Goal: Transaction & Acquisition: Purchase product/service

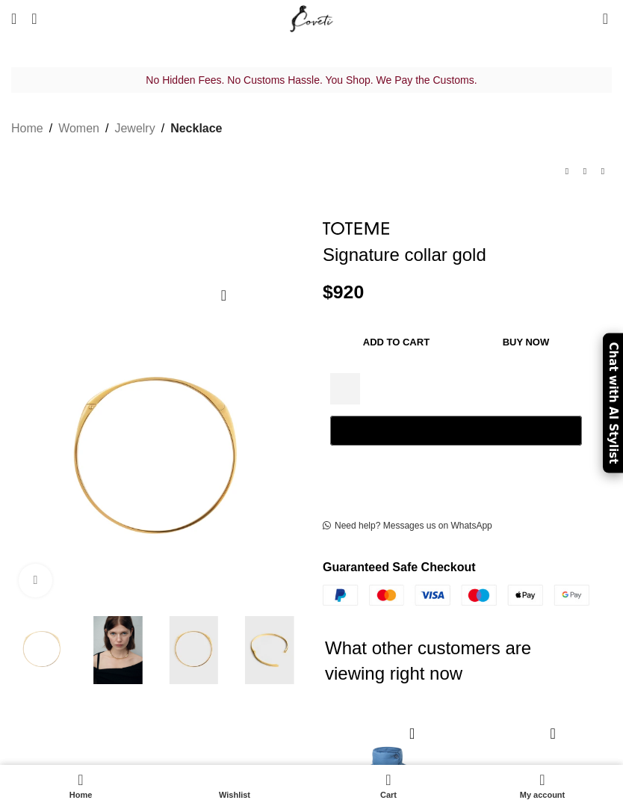
click at [379, 222] on img at bounding box center [356, 228] width 67 height 13
click at [277, 70] on p "No Hidden Fees. No Customs Hassle. You Shop. We Pay the Customs." at bounding box center [311, 79] width 601 height 19
click at [44, 12] on link "Search" at bounding box center [34, 19] width 20 height 30
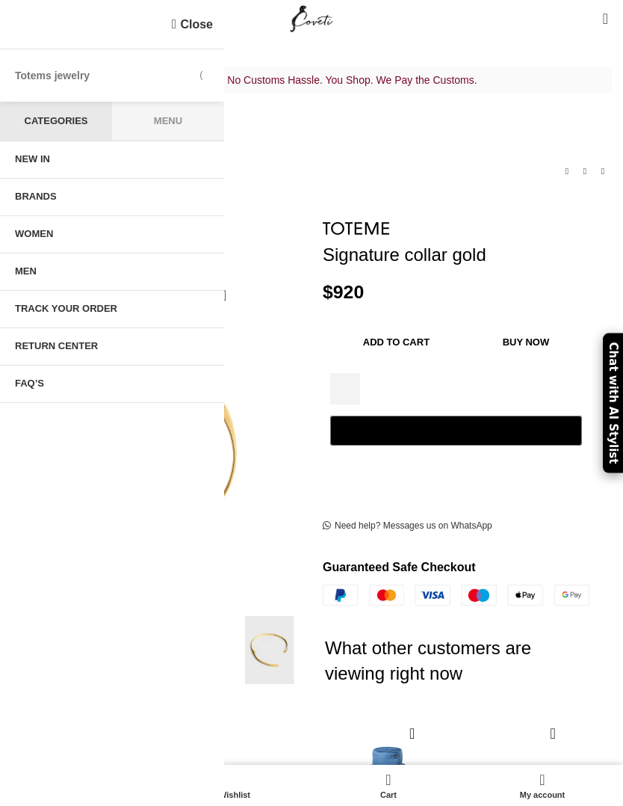
type input "Totems jewelry"
click at [207, 75] on button "Search" at bounding box center [207, 75] width 34 height 52
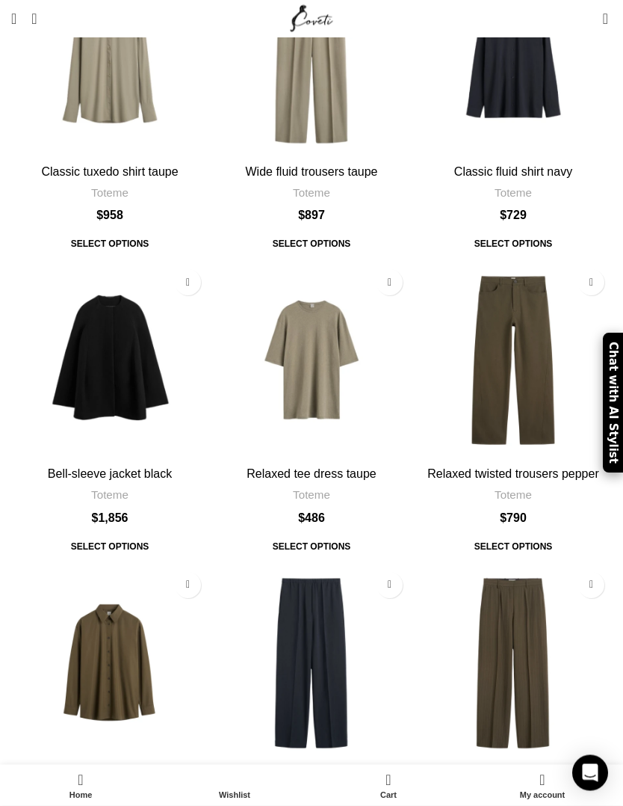
scroll to position [4137, 0]
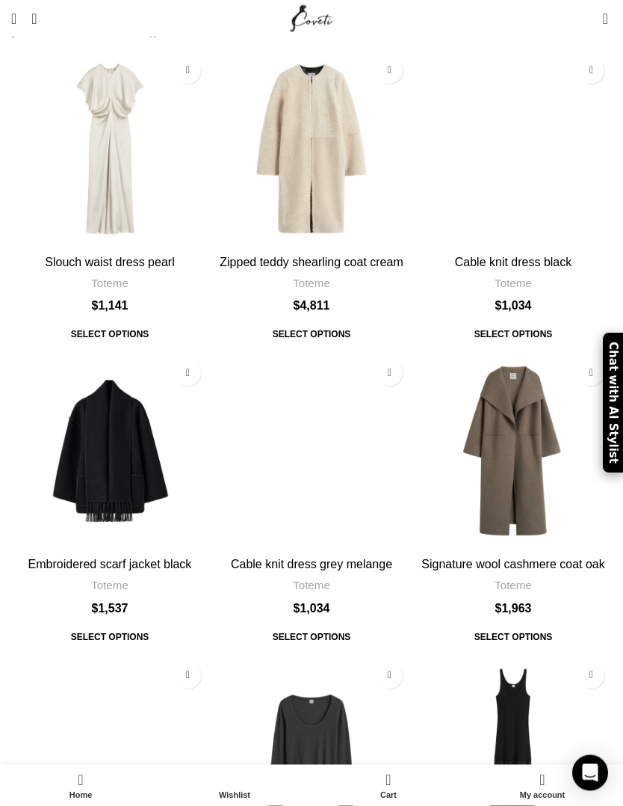
scroll to position [3946, 0]
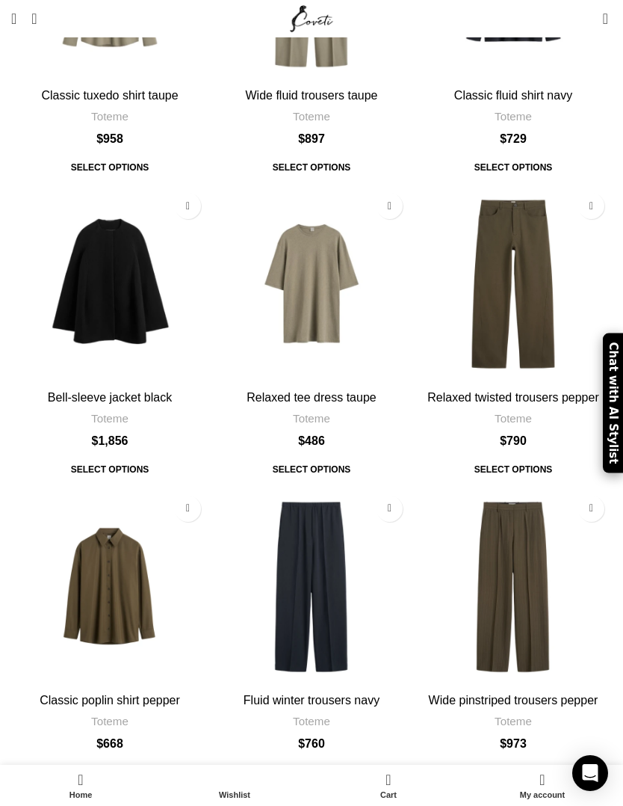
scroll to position [4201, 0]
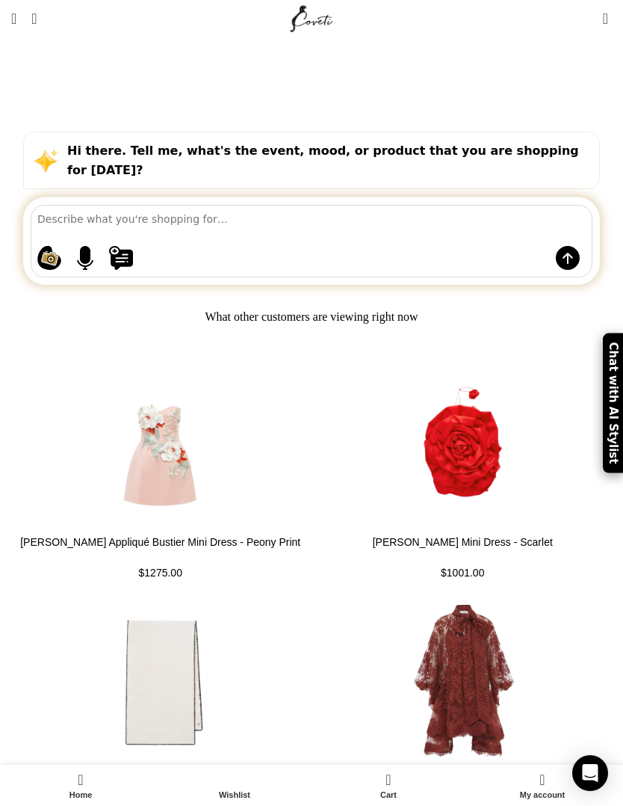
click at [37, 17] on span "Search" at bounding box center [33, 18] width 5 height 15
